Goal: Task Accomplishment & Management: Manage account settings

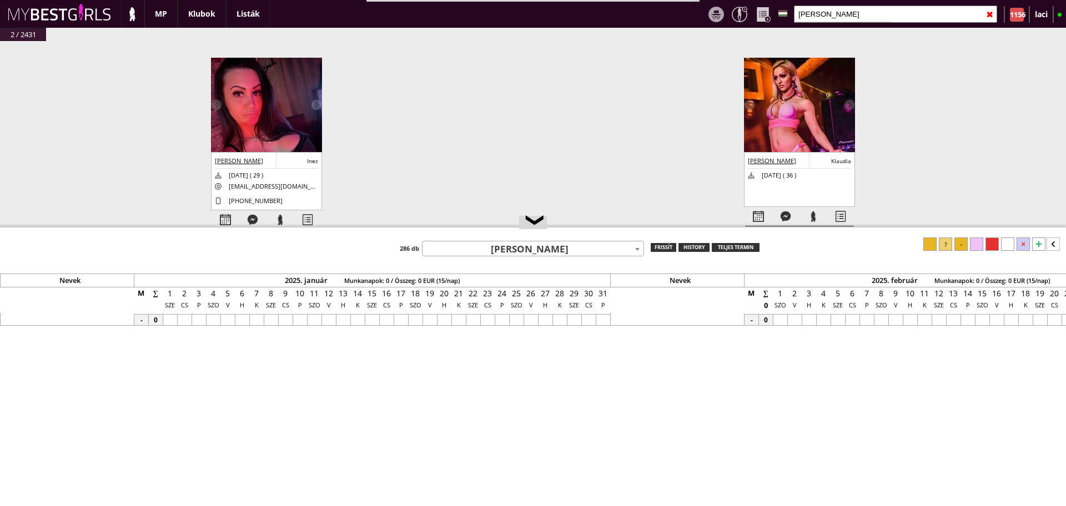
click at [990, 13] on div "✖" at bounding box center [989, 15] width 7 height 28
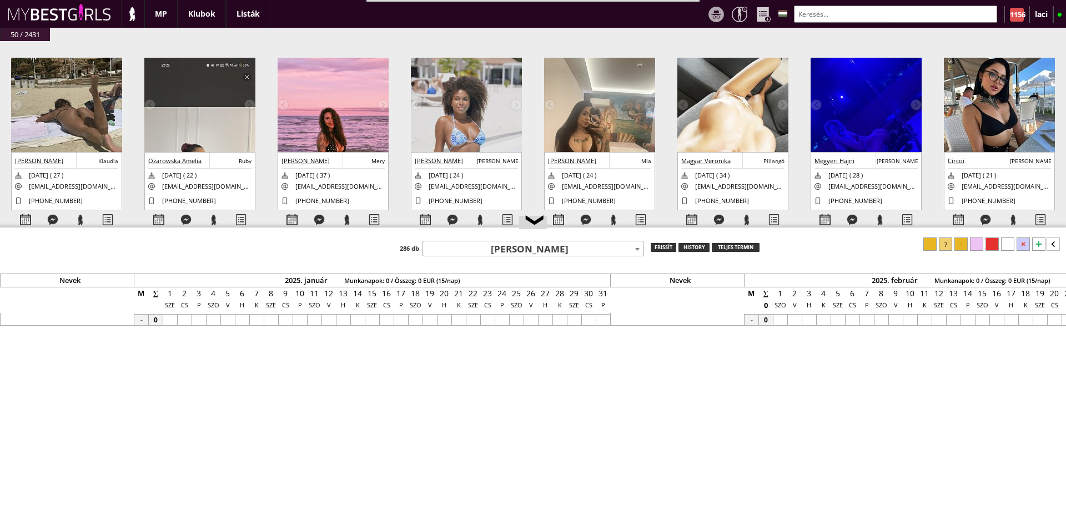
scroll to position [0, 4865]
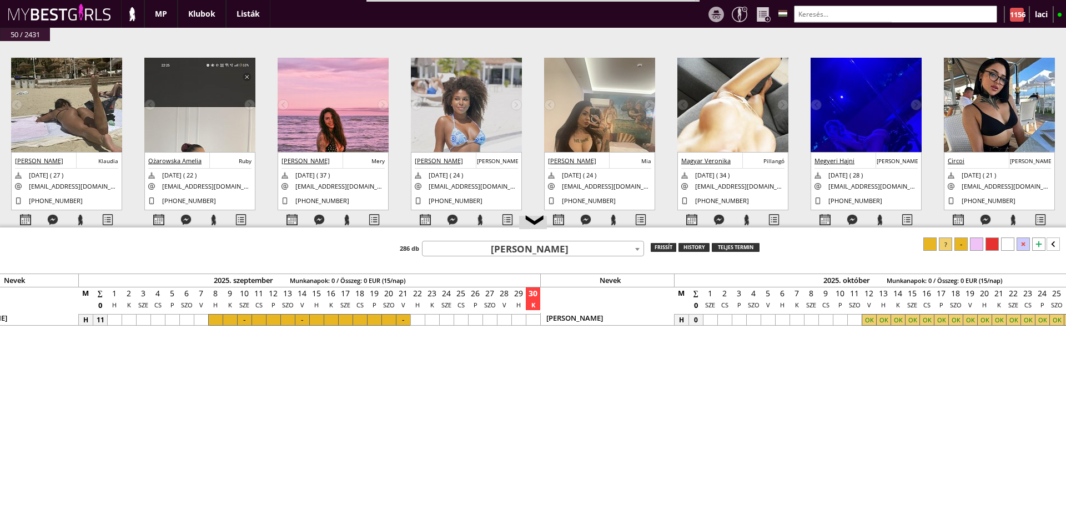
click at [914, 14] on input "text" at bounding box center [895, 14] width 203 height 17
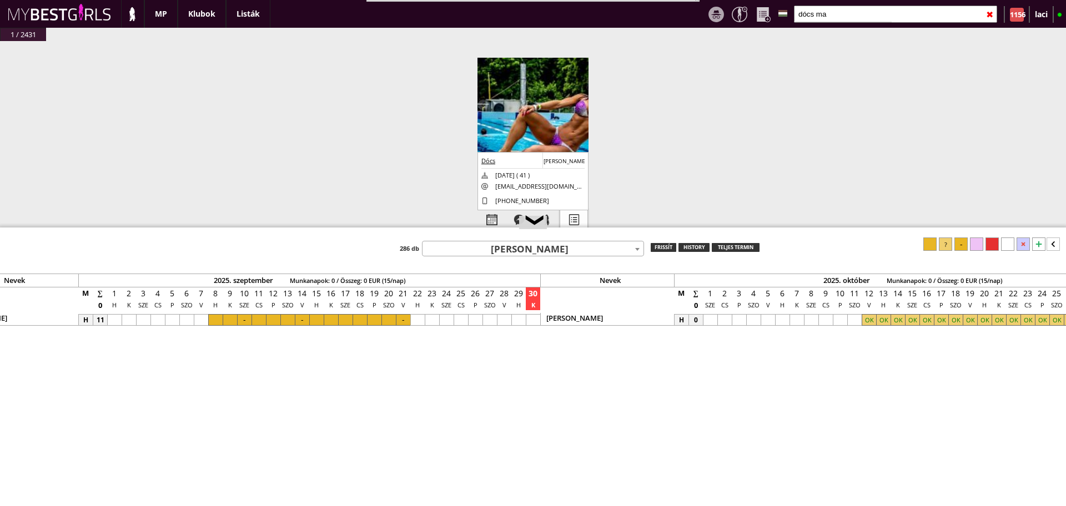
type input "dócs ma"
click at [569, 218] on div at bounding box center [573, 219] width 27 height 19
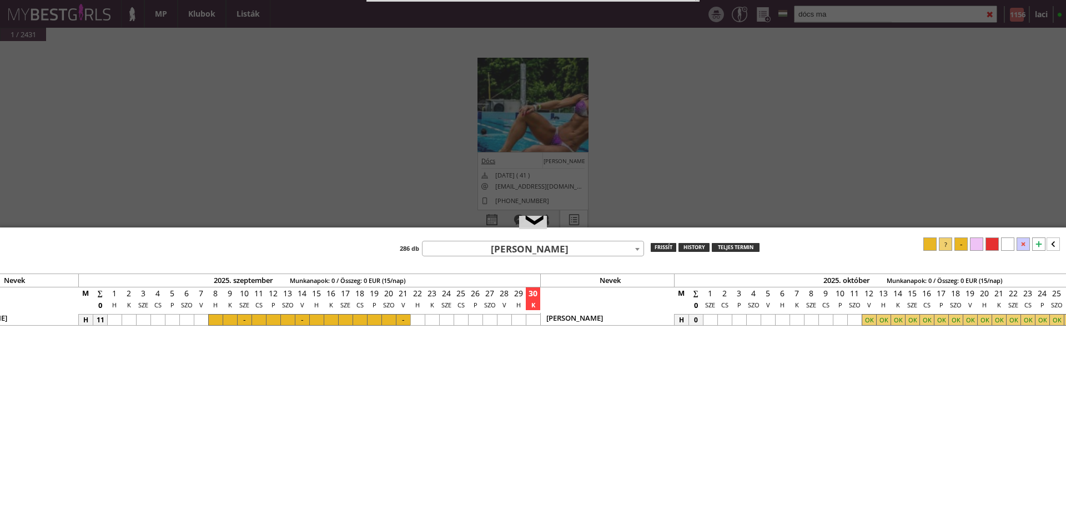
select select "profi"
select select "aktív"
select select "2"
select select "1"
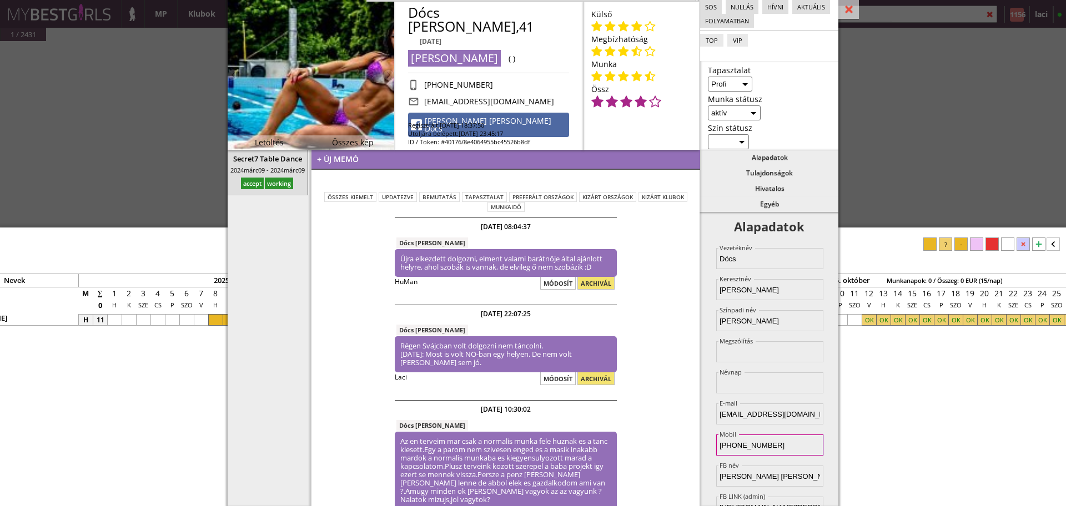
click at [781, 444] on input "[PHONE_NUMBER]" at bounding box center [769, 445] width 107 height 21
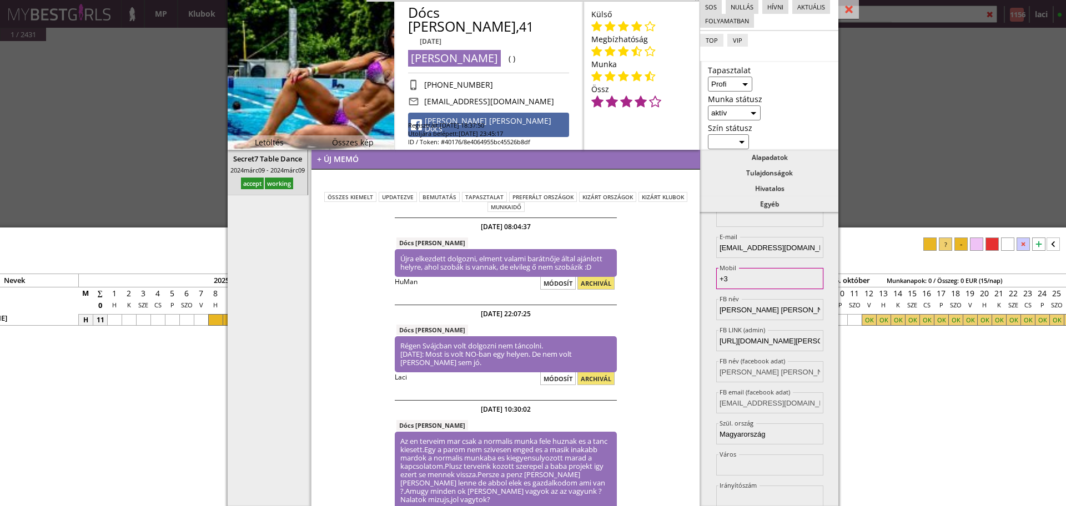
type input "+"
paste input "[PHONE_NUMBER]"
type input "[PHONE_NUMBER]"
click at [708, 274] on div "Alapadatok Vezetéknév Dócs Keresztnév [PERSON_NAME] Színpadi név [PERSON_NAME] …" at bounding box center [769, 359] width 139 height 294
click at [851, 11] on div at bounding box center [848, 9] width 21 height 19
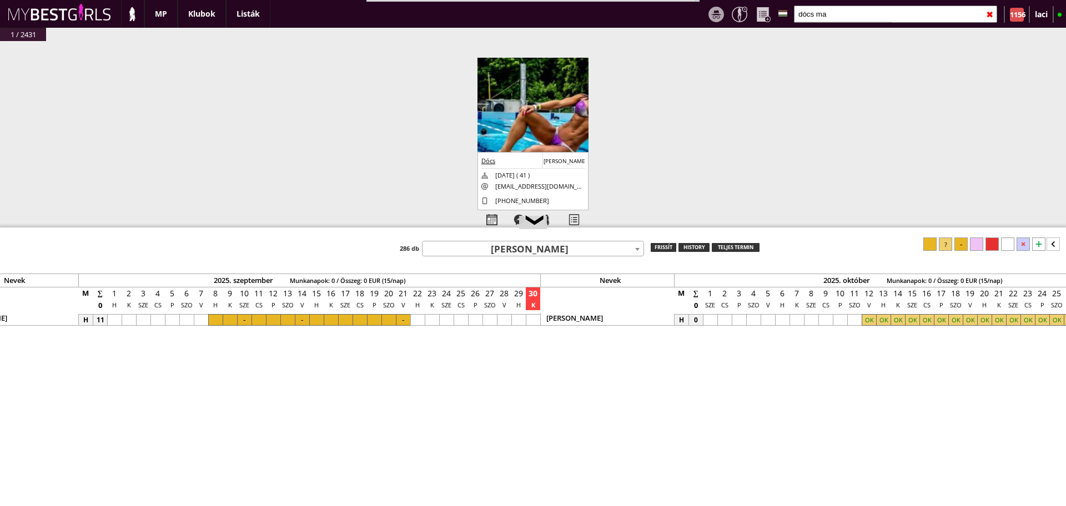
scroll to position [0, 4799]
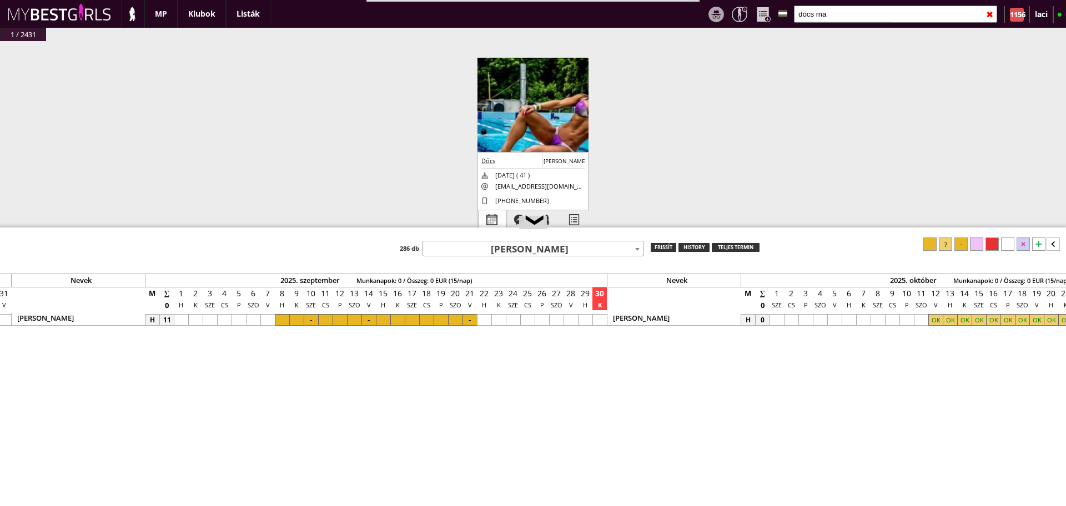
click at [492, 213] on div at bounding box center [492, 219] width 27 height 19
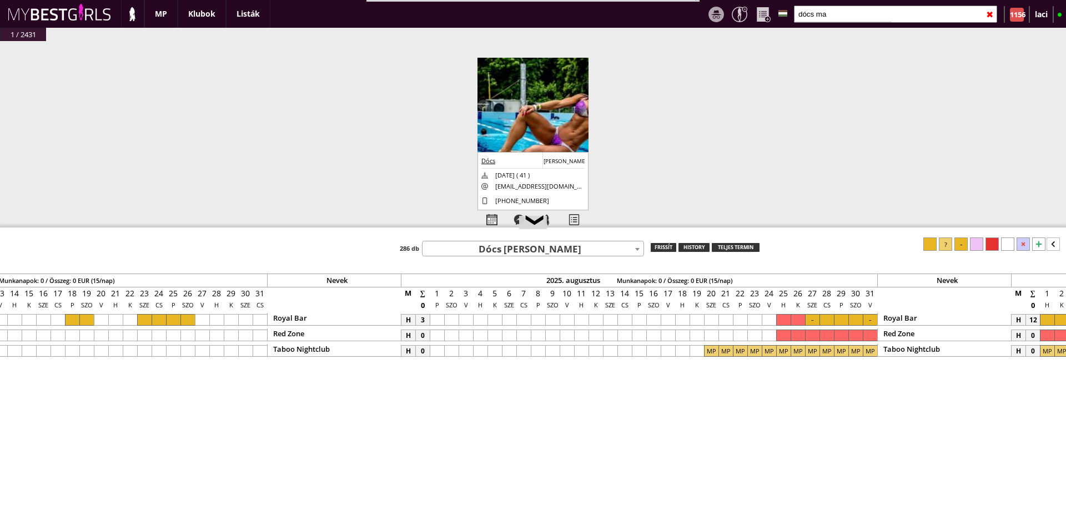
scroll to position [0, 4399]
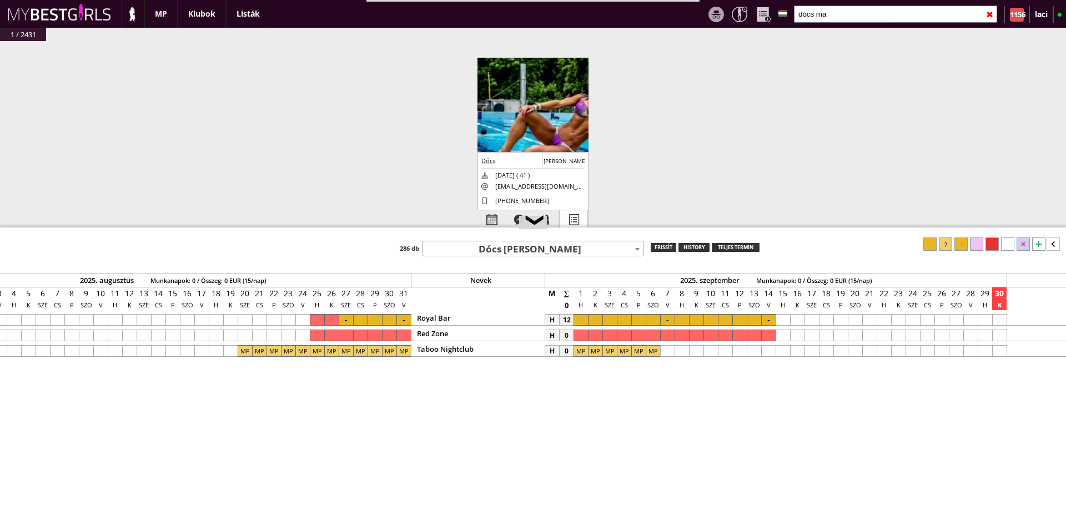
click at [574, 221] on div at bounding box center [573, 219] width 27 height 19
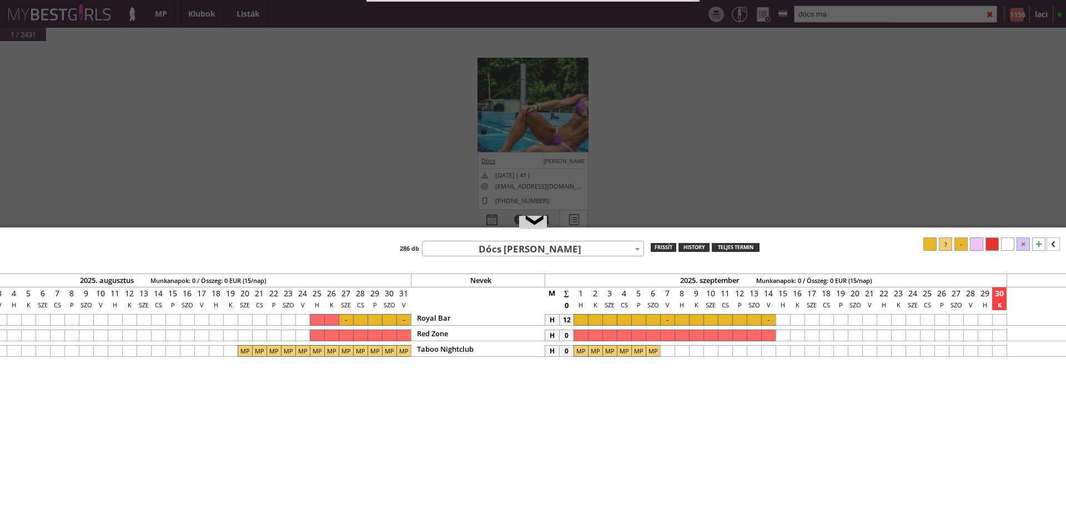
select select "profi"
select select "aktív"
select select "2"
select select "1"
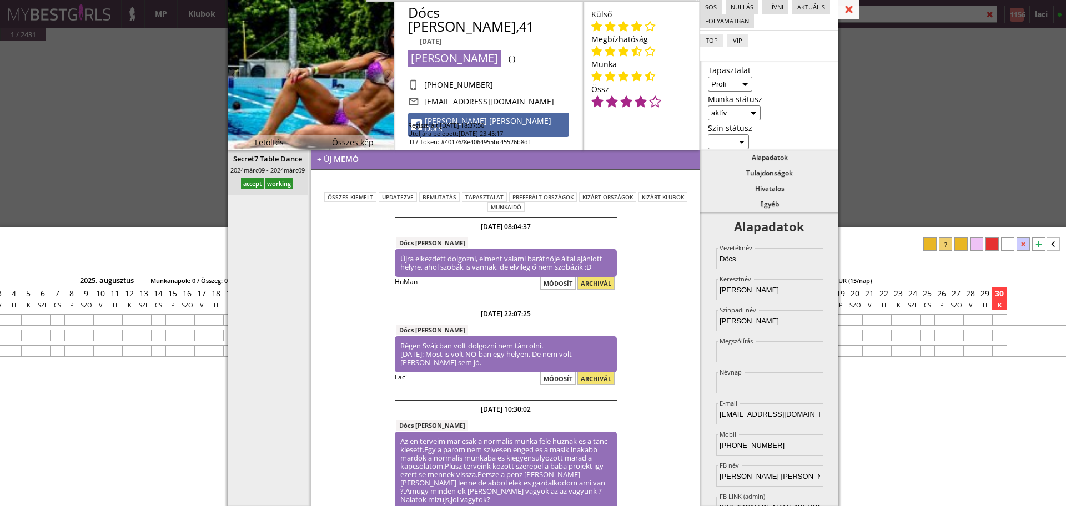
click at [848, 14] on div at bounding box center [848, 9] width 21 height 19
